Goal: Information Seeking & Learning: Understand process/instructions

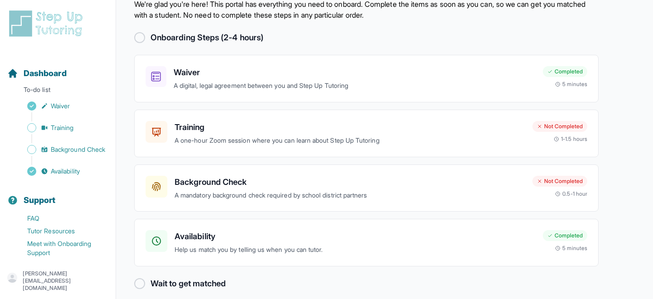
scroll to position [41, 0]
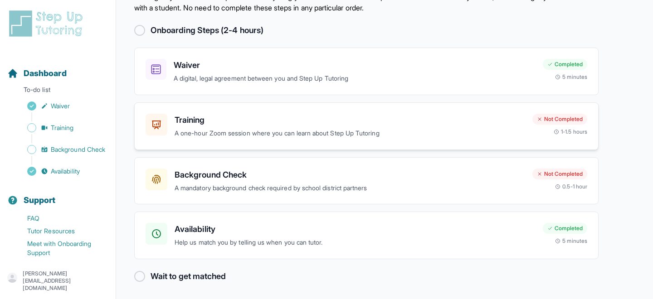
click at [195, 121] on h3 "Training" at bounding box center [350, 120] width 351 height 13
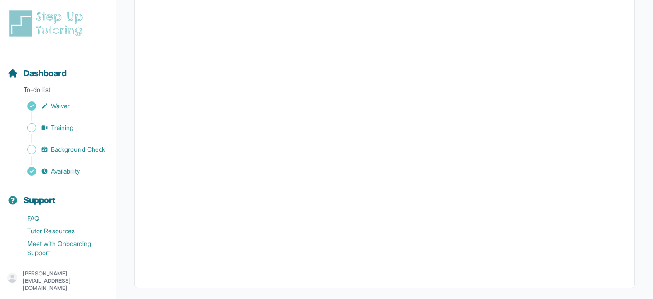
scroll to position [339, 0]
click at [223, 265] on button "I can't make any of these dates" at bounding box center [196, 264] width 100 height 11
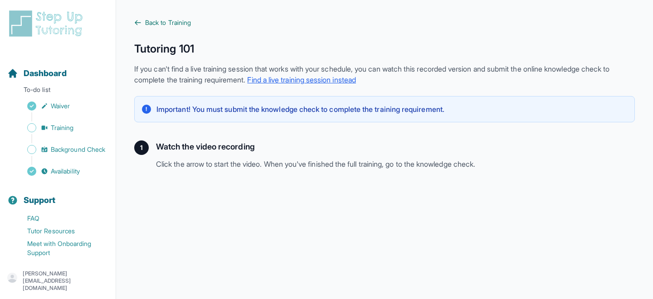
click at [138, 23] on icon at bounding box center [137, 22] width 7 height 7
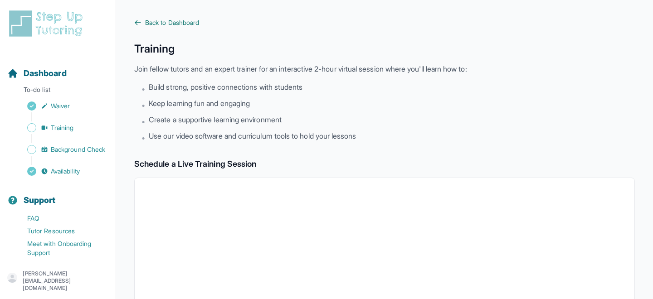
click at [149, 21] on span "Back to Dashboard" at bounding box center [172, 22] width 54 height 9
